Goal: Task Accomplishment & Management: Manage account settings

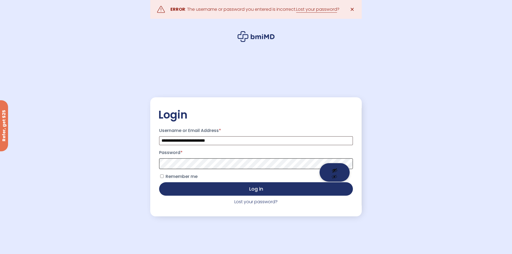
click at [330, 162] on span at bounding box center [256, 163] width 194 height 11
click at [333, 170] on button "Show password" at bounding box center [335, 172] width 30 height 19
click at [159, 177] on p "Remember me Log in" at bounding box center [255, 183] width 195 height 25
click at [161, 180] on label "Remember me" at bounding box center [178, 176] width 38 height 9
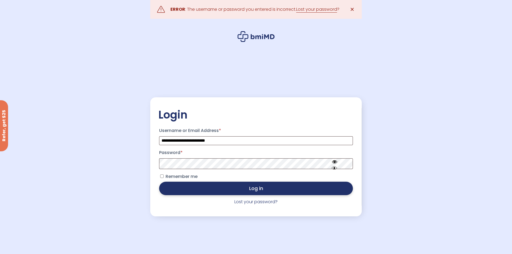
click at [170, 188] on button "Log in" at bounding box center [256, 188] width 194 height 13
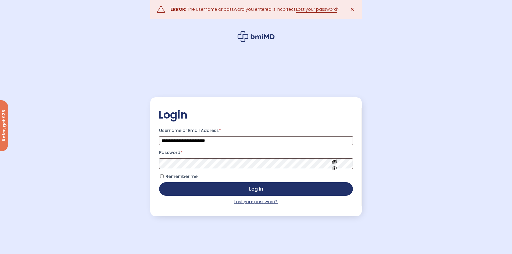
click at [256, 203] on link "Lost your password?" at bounding box center [255, 202] width 43 height 6
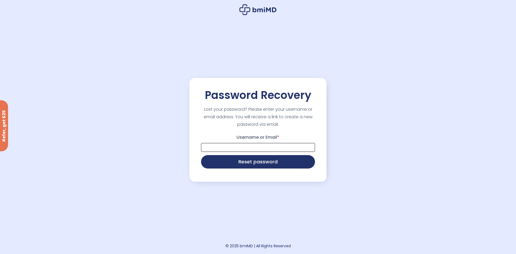
click at [250, 146] on input "Username or Email *" at bounding box center [258, 147] width 114 height 9
type input "**********"
click at [256, 164] on button "Reset password" at bounding box center [258, 161] width 114 height 13
